Goal: Share content

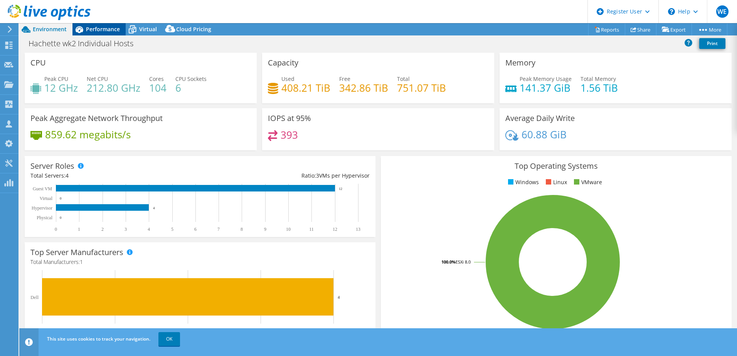
click at [103, 30] on span "Performance" at bounding box center [103, 28] width 34 height 7
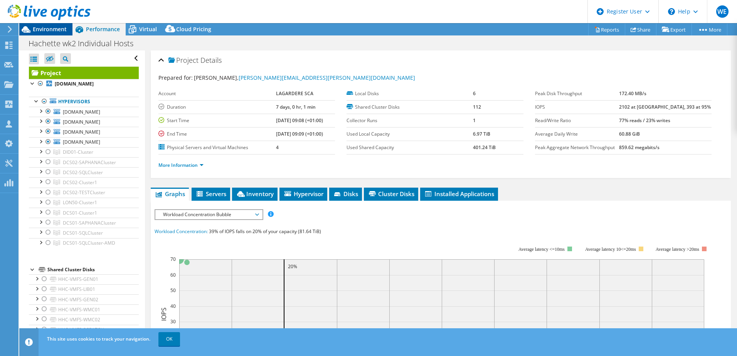
click at [47, 32] on span "Environment" at bounding box center [50, 28] width 34 height 7
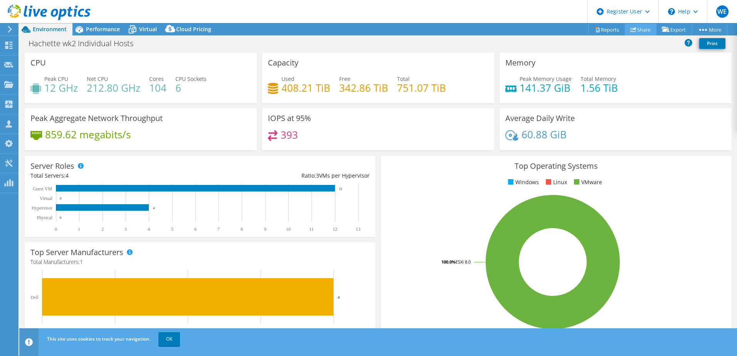
click at [639, 35] on link "Share" at bounding box center [641, 30] width 32 height 12
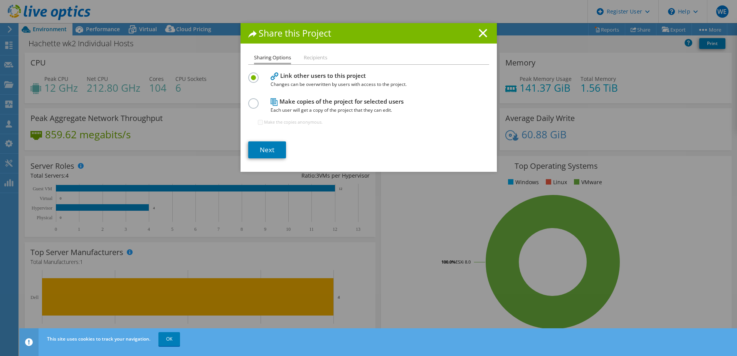
click at [251, 100] on label at bounding box center [254, 99] width 13 height 2
click at [0, 0] on input "radio" at bounding box center [0, 0] width 0 height 0
click at [272, 149] on link "Next" at bounding box center [267, 149] width 38 height 17
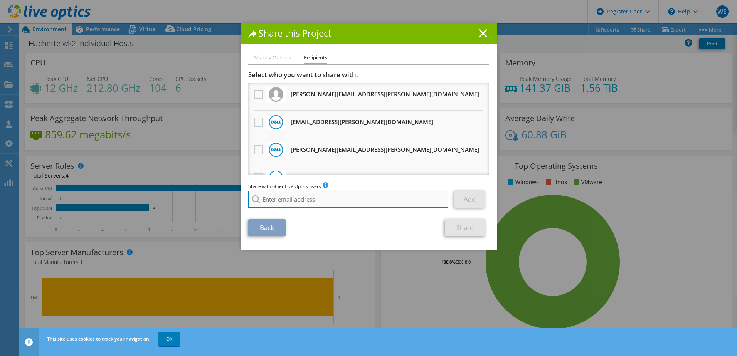
click at [304, 200] on input "search" at bounding box center [348, 199] width 200 height 17
type input "[PERSON_NAME]"
drag, startPoint x: 295, startPoint y: 201, endPoint x: 90, endPoint y: 193, distance: 205.6
click at [105, 195] on div "Share this Project Sharing Options Recipients Link other users to this project …" at bounding box center [368, 178] width 737 height 310
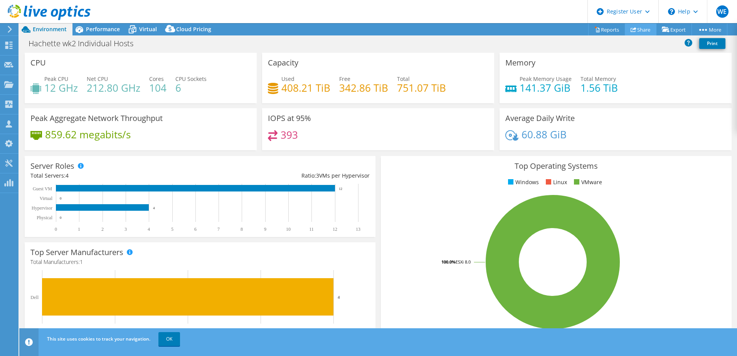
click at [642, 30] on link "Share" at bounding box center [641, 30] width 32 height 12
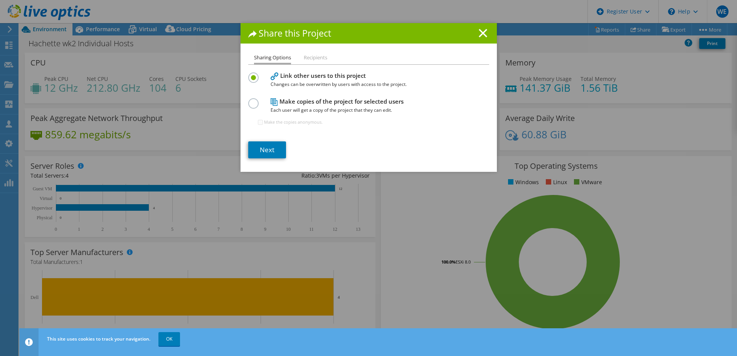
click at [251, 100] on label at bounding box center [254, 99] width 13 height 2
click at [0, 0] on input "radio" at bounding box center [0, 0] width 0 height 0
click at [267, 148] on link "Next" at bounding box center [267, 149] width 38 height 17
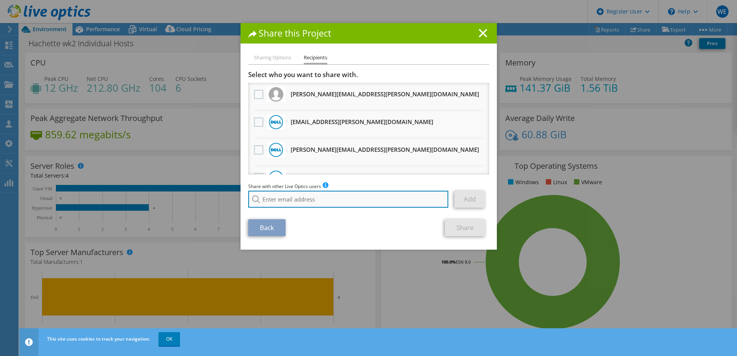
click at [333, 200] on input "search" at bounding box center [348, 199] width 200 height 17
paste input "[PERSON_NAME][EMAIL_ADDRESS][DOMAIN_NAME]"
type input "[PERSON_NAME][EMAIL_ADDRESS][DOMAIN_NAME]"
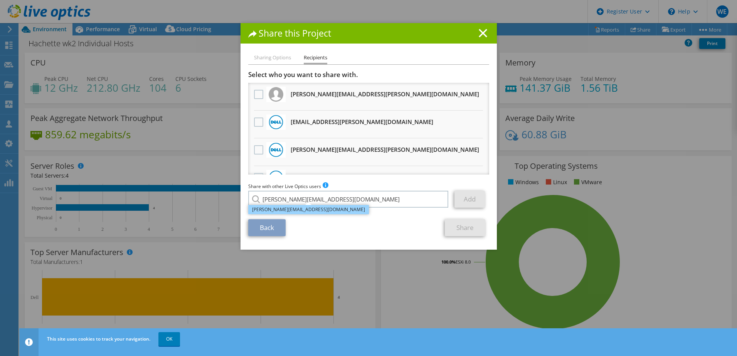
click at [310, 209] on li "[PERSON_NAME][EMAIL_ADDRESS][DOMAIN_NAME]" at bounding box center [308, 209] width 121 height 9
click at [469, 199] on link "Add" at bounding box center [470, 199] width 30 height 17
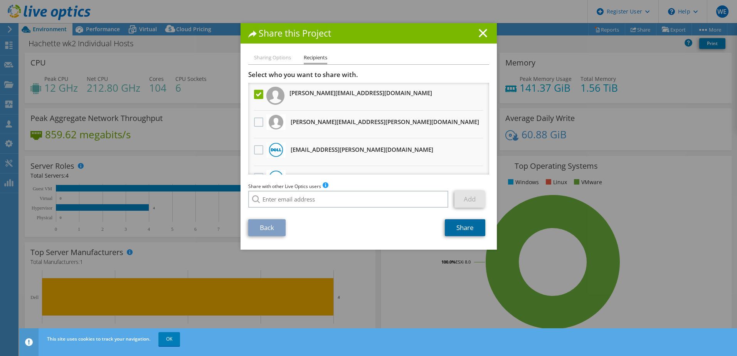
click at [461, 229] on link "Share" at bounding box center [465, 227] width 40 height 17
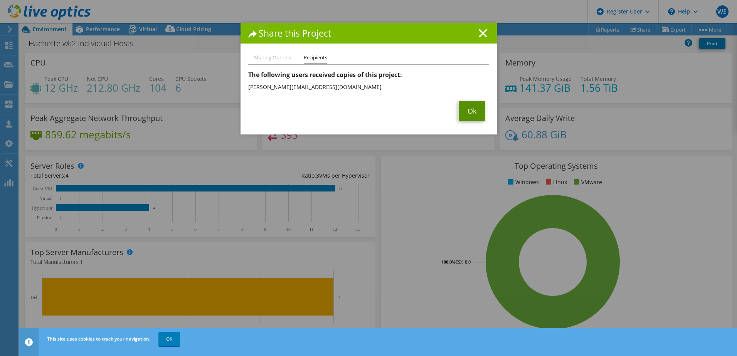
drag, startPoint x: 470, startPoint y: 110, endPoint x: 469, endPoint y: 124, distance: 13.9
click at [470, 110] on link "Ok" at bounding box center [472, 111] width 27 height 20
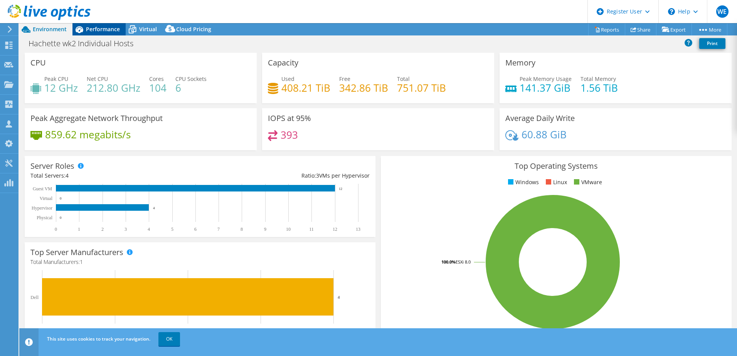
click at [113, 30] on span "Performance" at bounding box center [103, 28] width 34 height 7
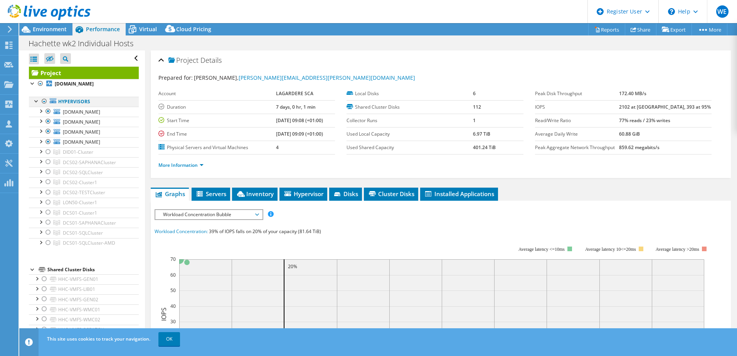
click at [45, 106] on div at bounding box center [44, 101] width 8 height 9
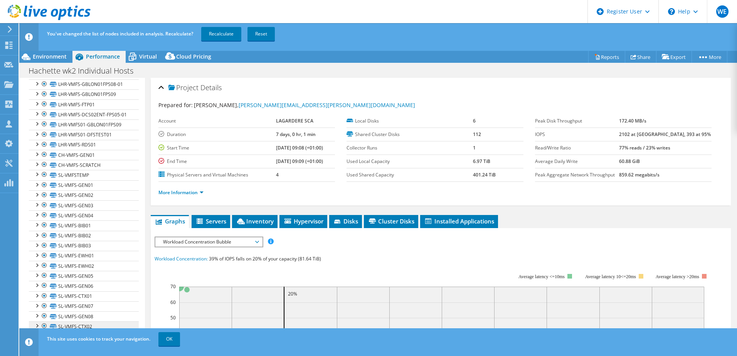
scroll to position [1388, 0]
click at [223, 34] on link "Recalculate" at bounding box center [221, 34] width 40 height 14
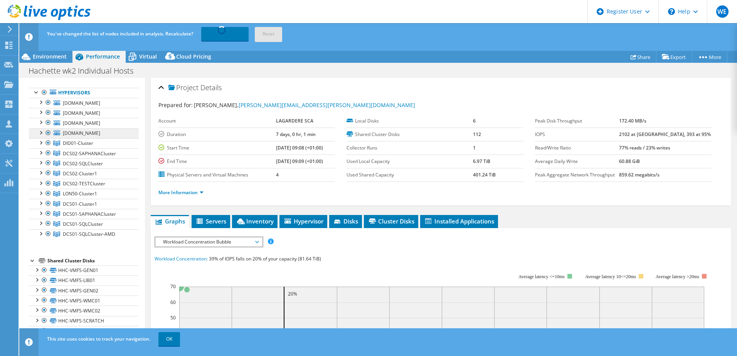
scroll to position [0, 0]
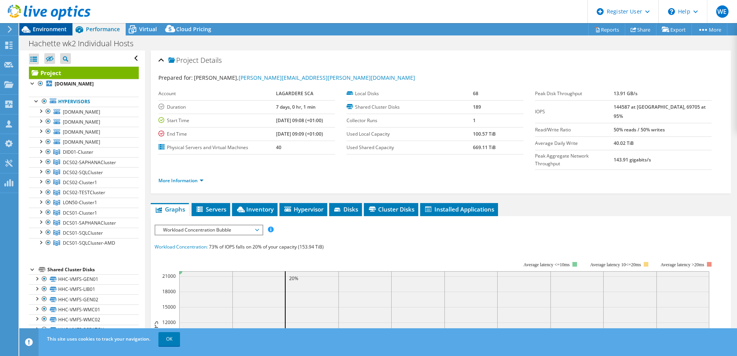
click at [50, 30] on span "Environment" at bounding box center [50, 28] width 34 height 7
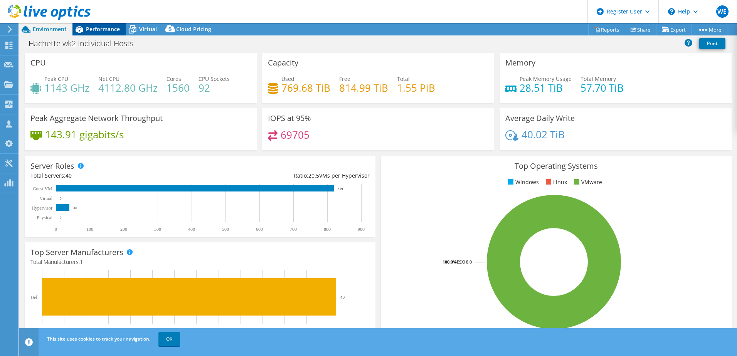
click at [96, 30] on span "Performance" at bounding box center [103, 28] width 34 height 7
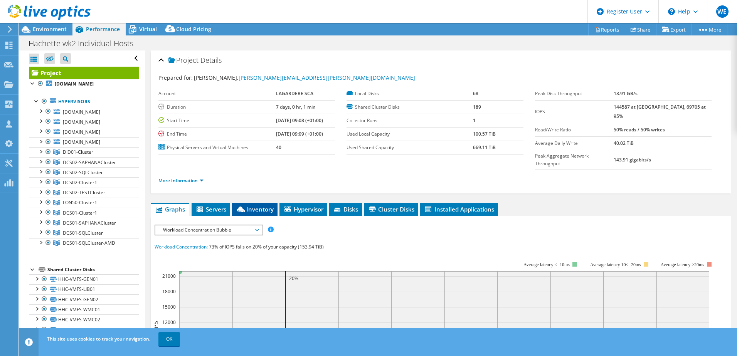
click at [257, 205] on span "Inventory" at bounding box center [255, 209] width 38 height 8
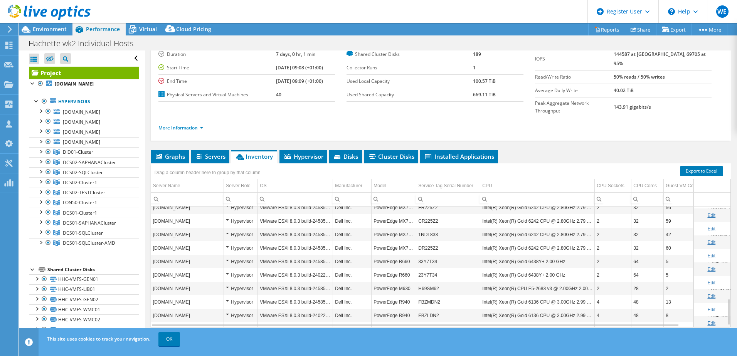
scroll to position [423, 0]
click at [402, 194] on input "Column Model, Filter cell" at bounding box center [394, 199] width 44 height 10
click at [399, 179] on td "Model" at bounding box center [394, 185] width 45 height 13
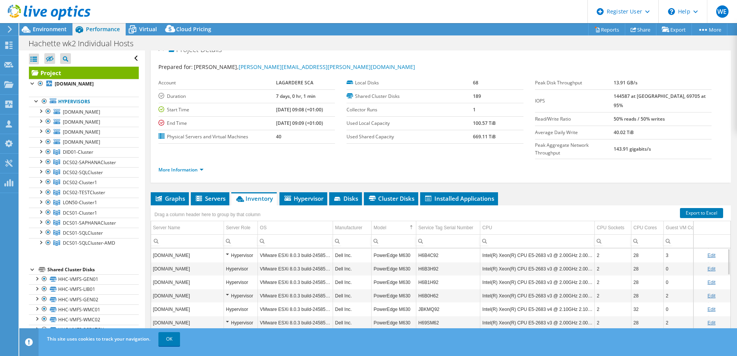
scroll to position [53, 0]
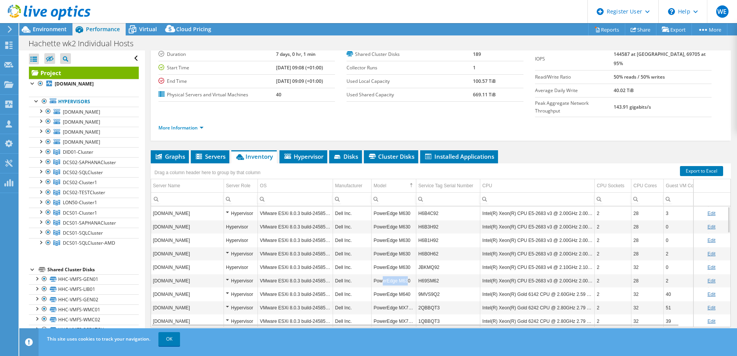
drag, startPoint x: 406, startPoint y: 267, endPoint x: 382, endPoint y: 267, distance: 24.7
click at [382, 274] on td "PowerEdge M630" at bounding box center [394, 280] width 45 height 13
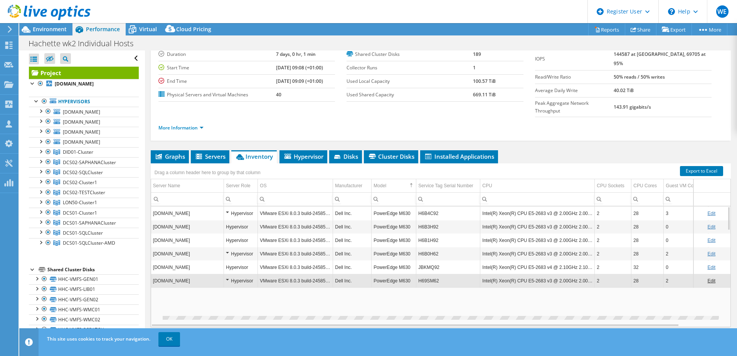
scroll to position [93, 0]
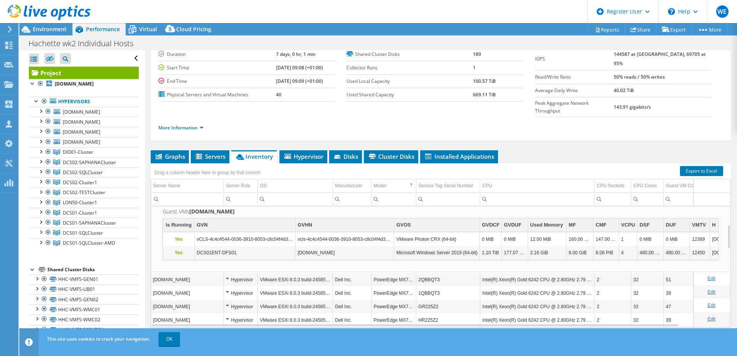
click at [554, 126] on div "Project Details Prepared for: [PERSON_NAME], [PERSON_NAME][EMAIL_ADDRESS][PERSO…" at bounding box center [441, 177] width 592 height 359
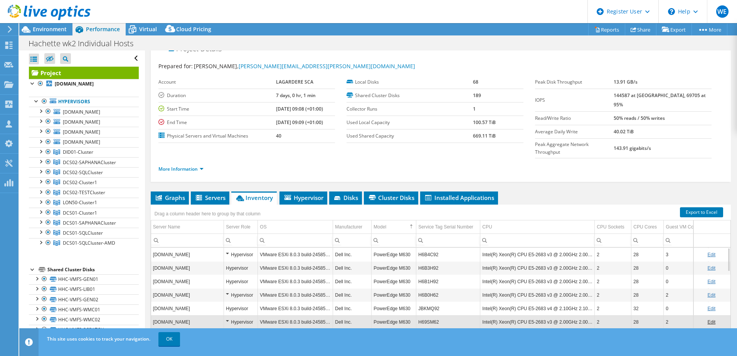
scroll to position [53, 0]
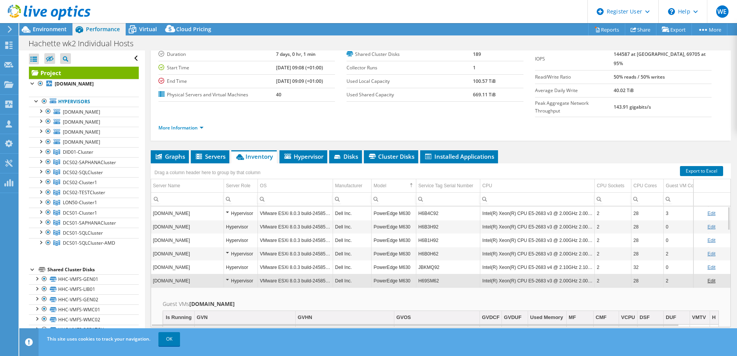
click at [308, 118] on div "More Information" at bounding box center [440, 128] width 565 height 22
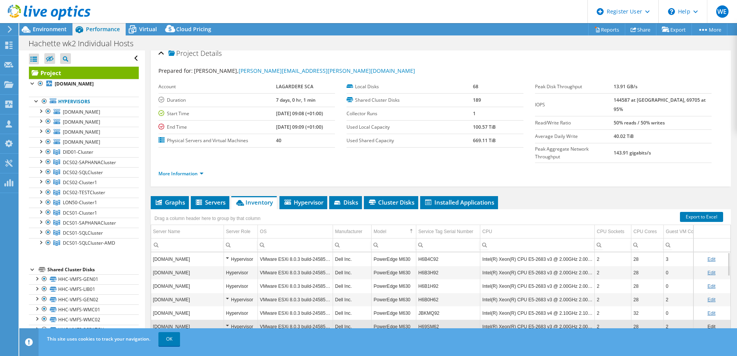
scroll to position [0, 0]
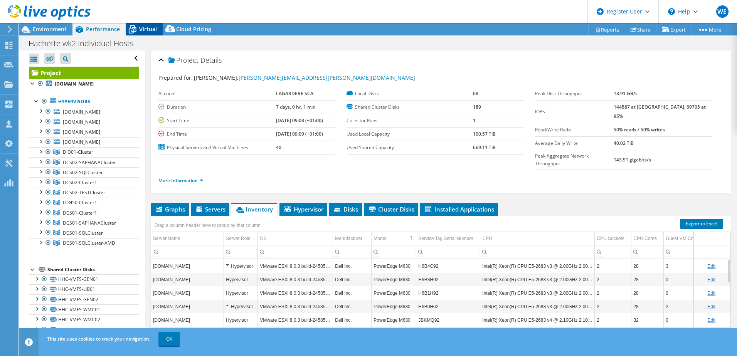
click at [145, 27] on span "Virtual" at bounding box center [148, 28] width 18 height 7
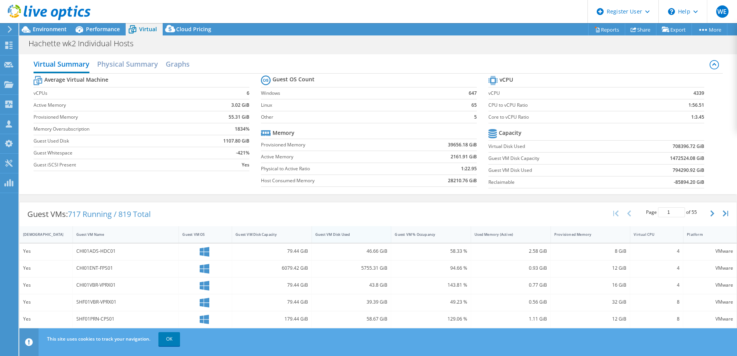
click at [364, 232] on div "Guest VM Disk Used" at bounding box center [346, 234] width 63 height 5
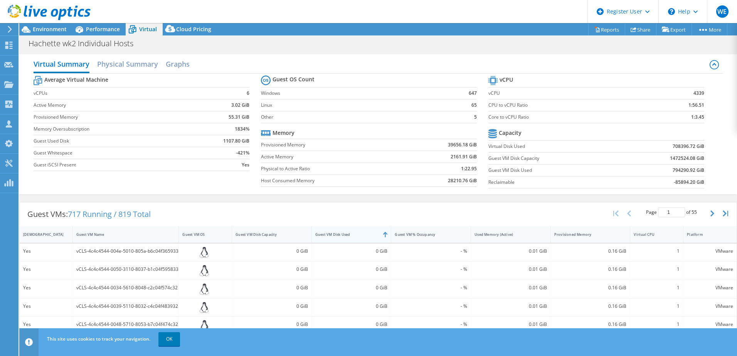
click at [372, 232] on div "Guest VM Disk Used" at bounding box center [346, 234] width 63 height 5
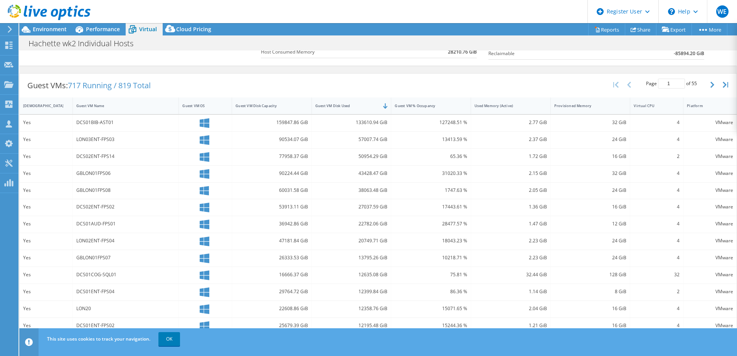
scroll to position [116, 0]
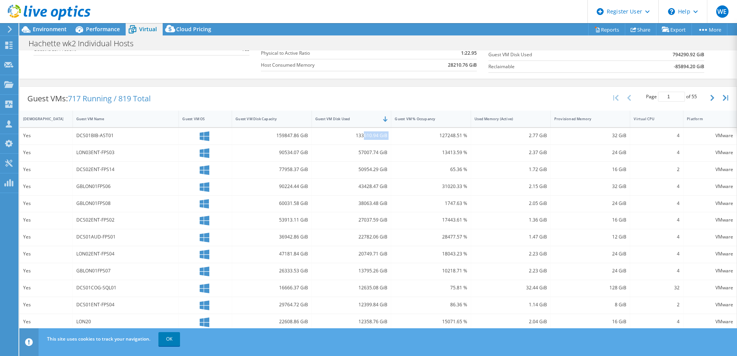
drag, startPoint x: 361, startPoint y: 136, endPoint x: 396, endPoint y: 137, distance: 34.7
click at [396, 137] on div "Yes DCS01BIB-AST01 159847.86 GiB 133610.94 GiB 127248.51 % 2.77 GiB 32 GiB 4 VM…" at bounding box center [378, 136] width 717 height 17
drag, startPoint x: 108, startPoint y: 152, endPoint x: 101, endPoint y: 152, distance: 6.9
click at [101, 152] on div "LON03ENT-FPS03" at bounding box center [125, 152] width 99 height 8
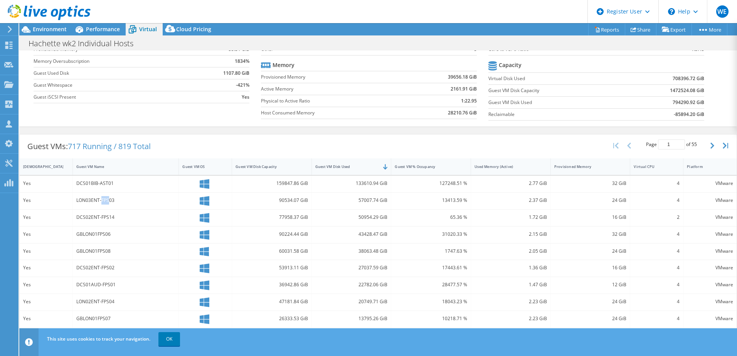
scroll to position [160, 0]
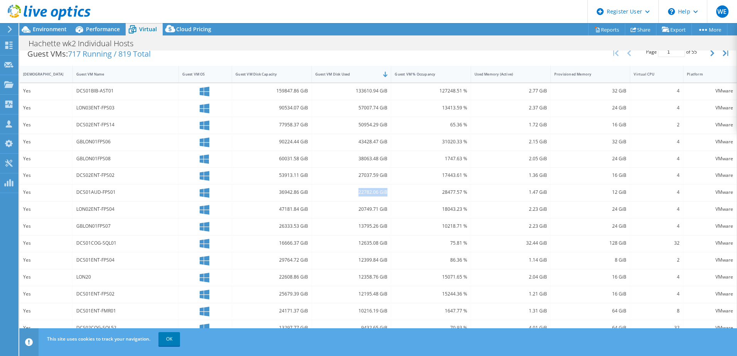
drag, startPoint x: 385, startPoint y: 193, endPoint x: 354, endPoint y: 194, distance: 32.0
click at [354, 194] on div "22782.06 GiB" at bounding box center [352, 193] width 80 height 17
drag, startPoint x: 354, startPoint y: 194, endPoint x: 365, endPoint y: 192, distance: 12.0
copy div "22782.06 GiB"
drag, startPoint x: 386, startPoint y: 91, endPoint x: 353, endPoint y: 91, distance: 32.8
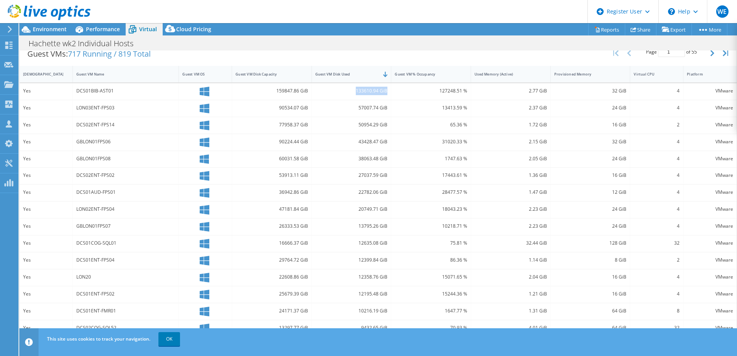
click at [353, 91] on div "133610.94 GiB" at bounding box center [352, 91] width 80 height 17
drag, startPoint x: 353, startPoint y: 91, endPoint x: 360, endPoint y: 92, distance: 7.4
copy div "133610.94 GiB"
